Goal: Information Seeking & Learning: Learn about a topic

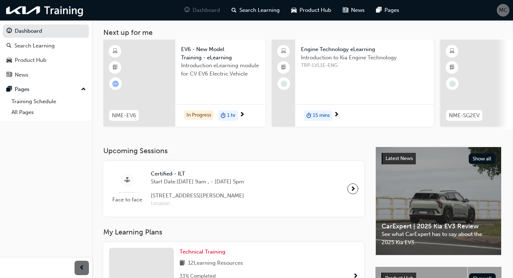
scroll to position [36, 0]
click at [206, 53] on span "EV6 - New Model Training - eLearning" at bounding box center [220, 54] width 78 height 16
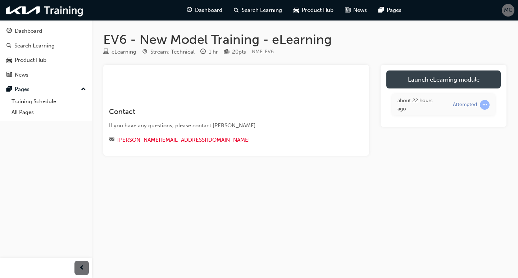
click at [432, 78] on link "Launch eLearning module" at bounding box center [444, 80] width 114 height 18
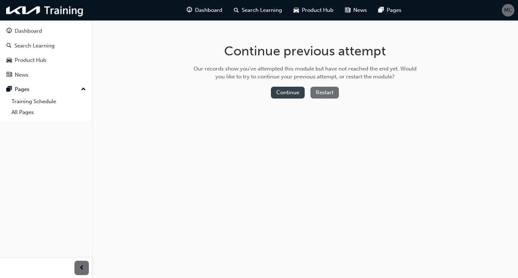
click at [291, 94] on button "Continue" at bounding box center [288, 93] width 34 height 12
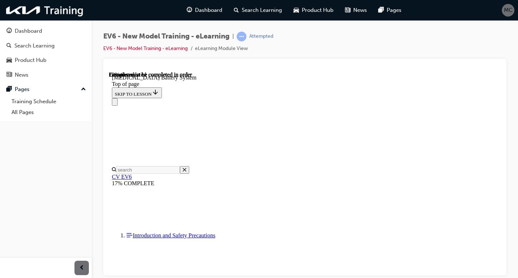
scroll to position [130, 0]
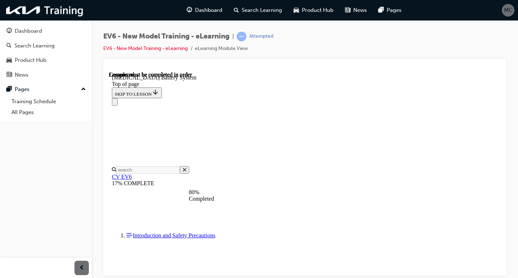
scroll to position [600, 0]
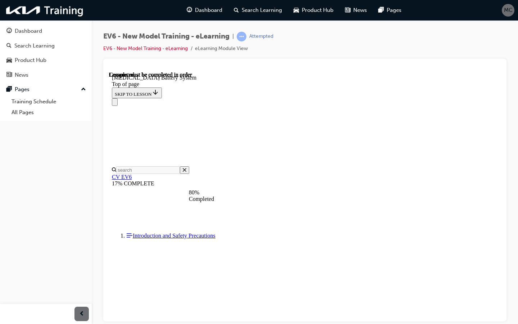
drag, startPoint x: 370, startPoint y: 238, endPoint x: 371, endPoint y: 243, distance: 5.2
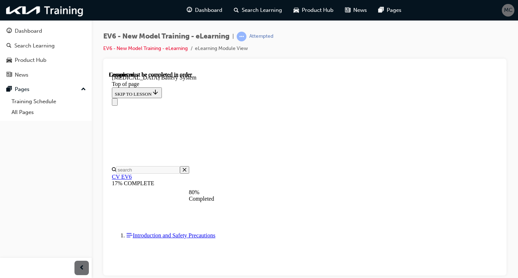
scroll to position [1348, 0]
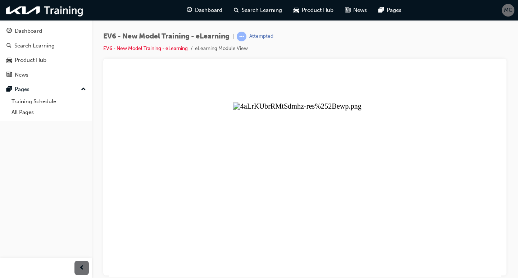
click at [349, 161] on button "Unzoom image" at bounding box center [305, 174] width 392 height 206
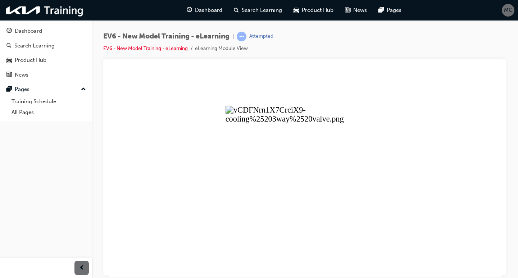
click at [364, 181] on button "Unzoom image" at bounding box center [305, 174] width 392 height 206
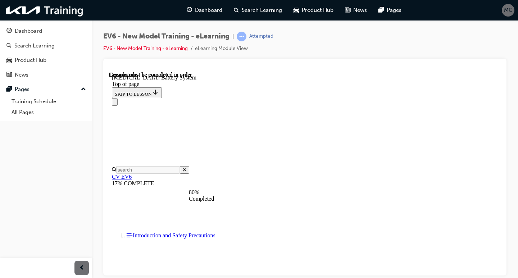
scroll to position [1453, 0]
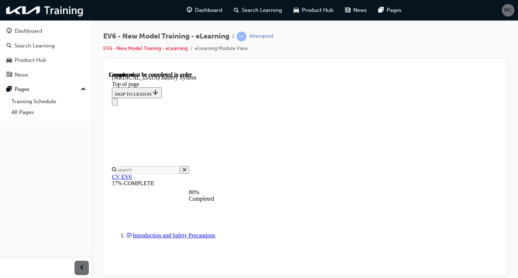
scroll to position [1453, 0]
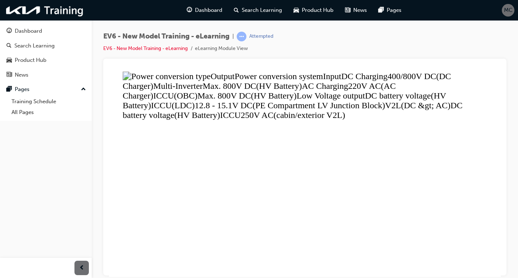
click at [366, 112] on button "Unzoom image" at bounding box center [305, 174] width 392 height 206
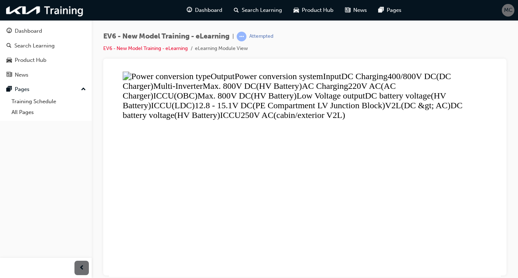
click at [423, 254] on button "Unzoom image" at bounding box center [305, 174] width 392 height 206
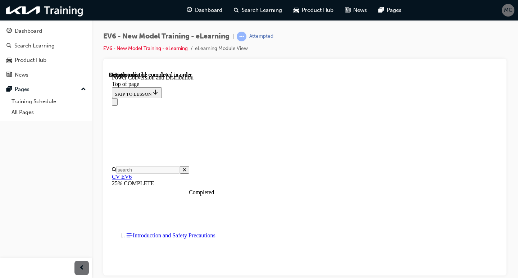
scroll to position [1714, 0]
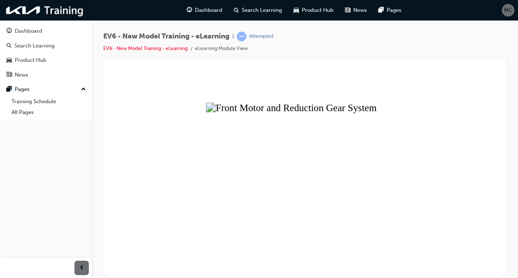
click at [294, 122] on button "Unzoom image" at bounding box center [305, 174] width 392 height 206
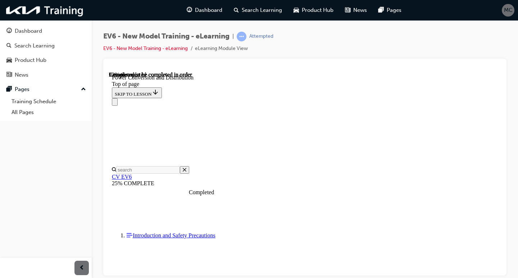
scroll to position [1812, 0]
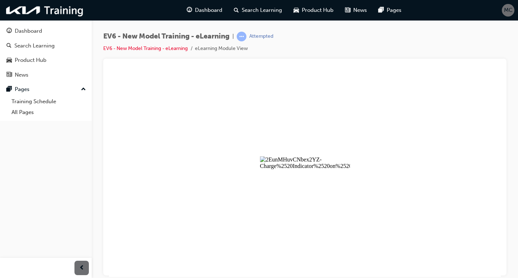
click at [329, 156] on button "Unzoom image" at bounding box center [305, 174] width 392 height 206
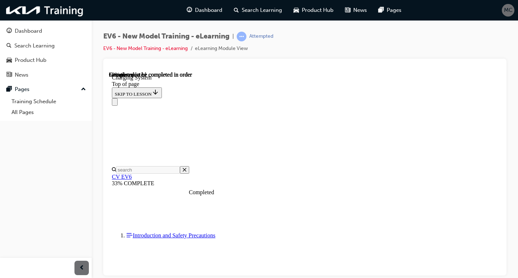
scroll to position [1023, 0]
drag, startPoint x: 500, startPoint y: 175, endPoint x: 611, endPoint y: 249, distance: 133.7
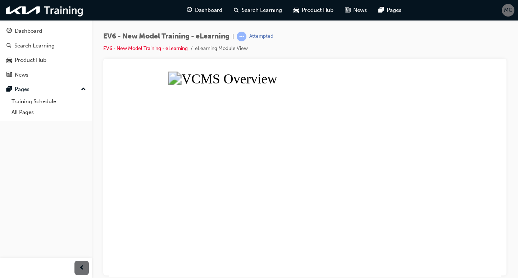
click at [355, 157] on button "Unzoom image" at bounding box center [305, 174] width 392 height 206
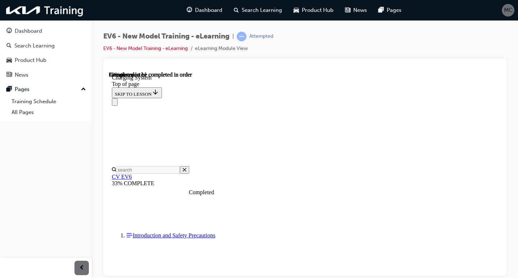
scroll to position [1635, 0]
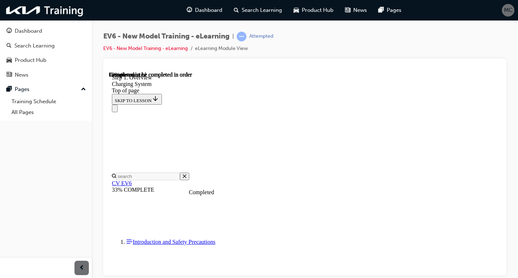
scroll to position [1948, 0]
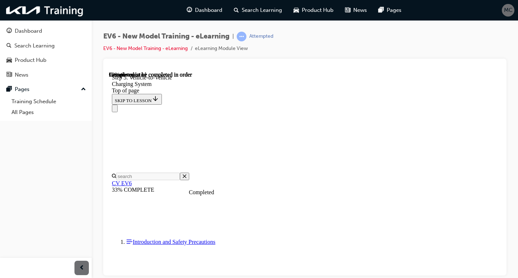
scroll to position [1912, 0]
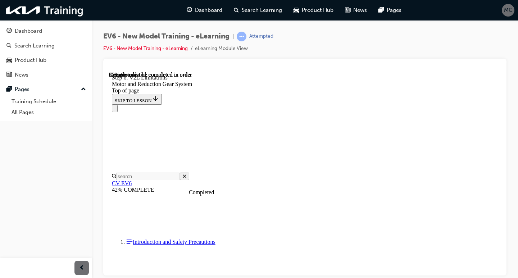
drag, startPoint x: 477, startPoint y: 170, endPoint x: 474, endPoint y: 165, distance: 5.5
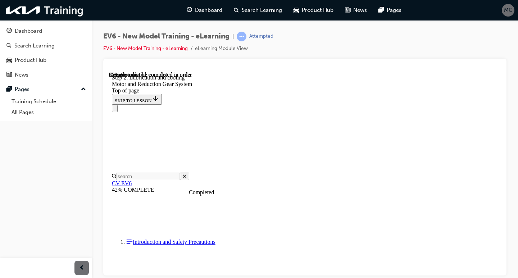
scroll to position [1169, 0]
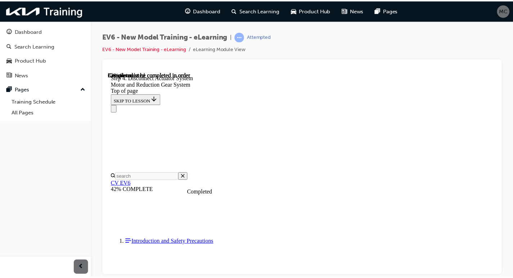
scroll to position [845, 0]
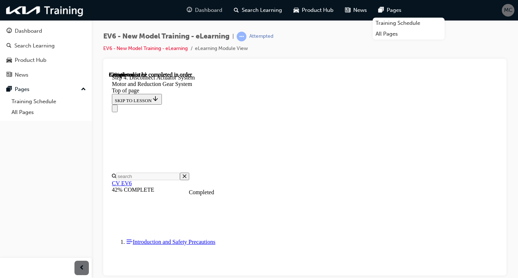
click at [204, 8] on span "Dashboard" at bounding box center [208, 10] width 27 height 8
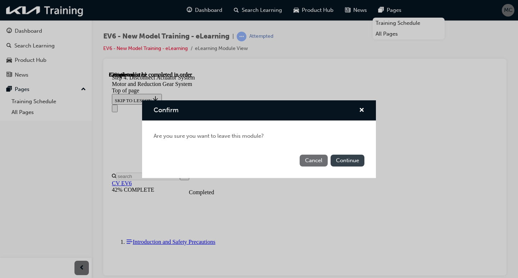
click at [340, 162] on button "Continue" at bounding box center [348, 161] width 34 height 12
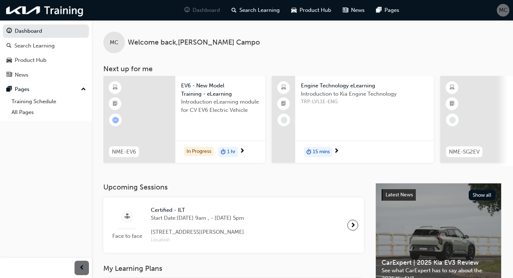
click at [499, 8] on span "MC" at bounding box center [503, 10] width 9 height 8
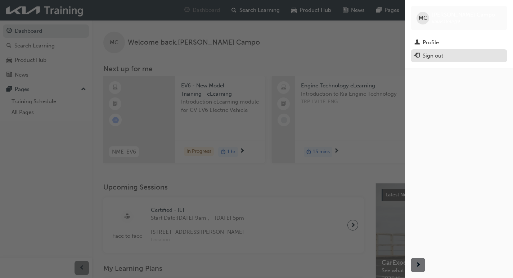
click at [453, 55] on div "Sign out" at bounding box center [458, 55] width 89 height 9
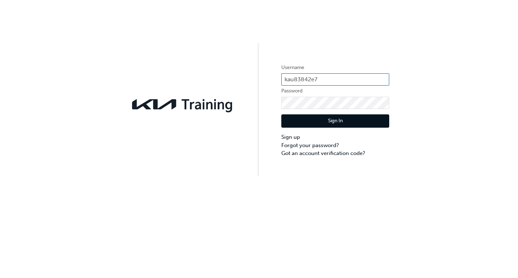
click at [337, 78] on input "kau83842e7" at bounding box center [335, 79] width 108 height 12
type input "k"
type input "KAU83842G8"
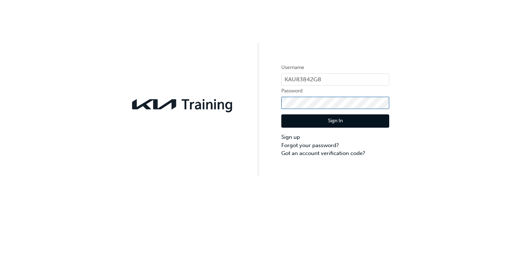
click button "Sign In" at bounding box center [335, 121] width 108 height 14
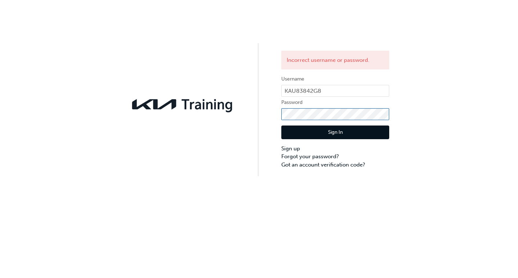
click button "Sign In" at bounding box center [335, 133] width 108 height 14
